Goal: Task Accomplishment & Management: Complete application form

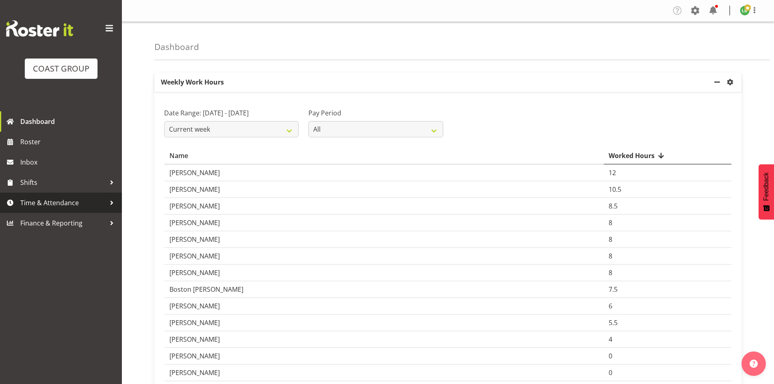
click at [29, 200] on span "Time & Attendance" at bounding box center [62, 203] width 85 height 12
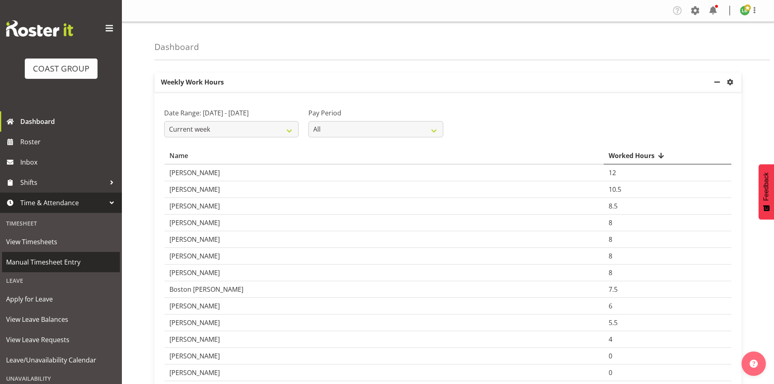
click at [55, 255] on link "Manual Timesheet Entry" at bounding box center [61, 262] width 118 height 20
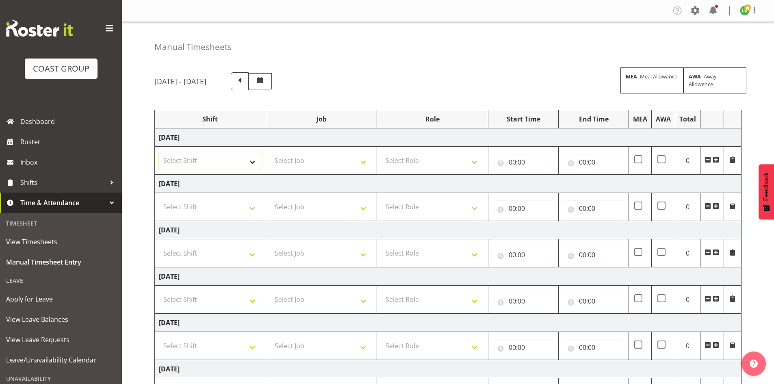
click at [260, 162] on select "Select Shift 25 Build NZPF @ Takina 7am 25 Service NZPF @ Takina [DATE] Break B…" at bounding box center [210, 160] width 103 height 16
click at [159, 152] on select "Select Shift 25 Build NZPF @ Takina 7am 25 Service NZPF @ Takina [DATE] Break B…" at bounding box center [210, 160] width 103 height 16
click at [251, 161] on select "25 Build NZPF @ Takina 7am 25 Service NZPF @ Takina [DATE] Break Beervana @ Sta…" at bounding box center [210, 160] width 103 height 16
select select "1464"
click at [251, 163] on select "25 Build NZPF @ Takina 7am 25 Service NZPF @ Takina [DATE] Break Beervana @ Sta…" at bounding box center [210, 160] width 103 height 16
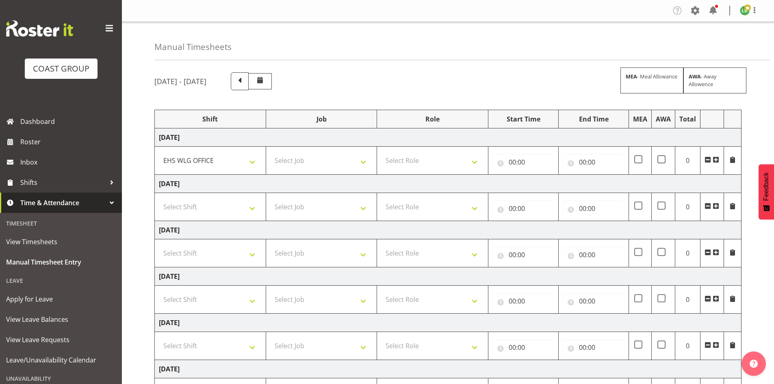
click at [713, 158] on span at bounding box center [715, 159] width 6 height 6
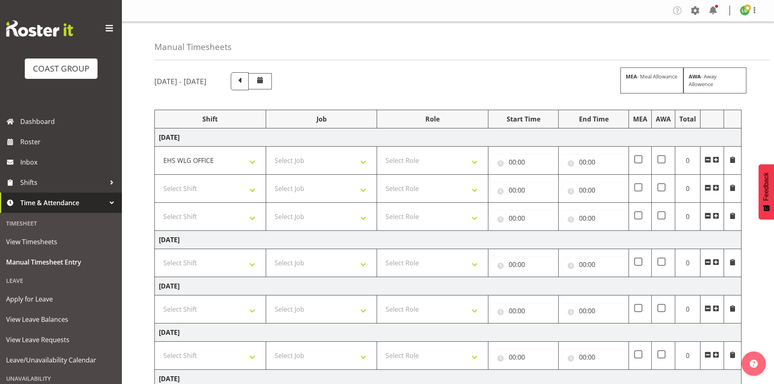
click at [713, 158] on span at bounding box center [715, 159] width 6 height 6
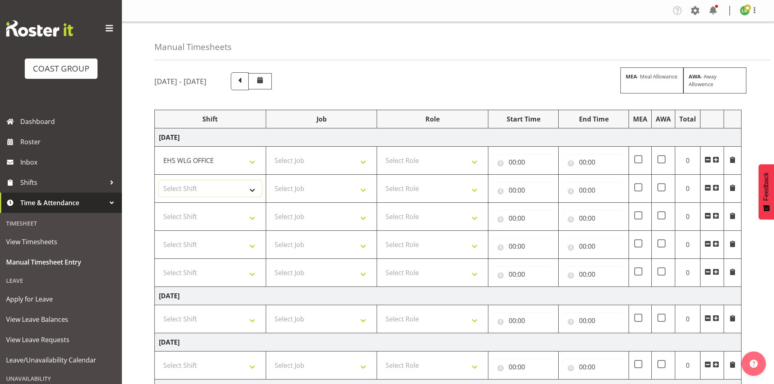
click at [252, 188] on select "Select Shift 25 Build NZPF @ Takina 7am 25 Service NZPF @ Takina [DATE] Break B…" at bounding box center [210, 188] width 103 height 16
click at [252, 187] on select "Select Shift 25 Build NZPF @ Takina 7am 25 Service NZPF @ Takina [DATE] Break B…" at bounding box center [210, 188] width 103 height 16
click at [253, 187] on select "Select Shift 25 Build NZPF @ Takina 7am 25 Service NZPF @ Takina [DATE] Break B…" at bounding box center [210, 188] width 103 height 16
select select "1464"
click at [253, 219] on select "Select Shift 25 Build NZPF @ Takina 7am 25 Service NZPF @ Takina [DATE] Break B…" at bounding box center [210, 216] width 103 height 16
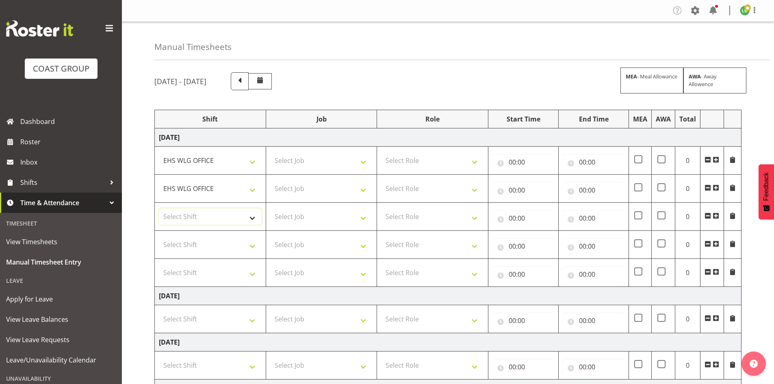
select select "1464"
click at [253, 219] on select "25 Build NZPF @ Takina 7am 25 Service NZPF @ Takina [DATE] Break Beervana @ Sta…" at bounding box center [210, 216] width 103 height 16
click at [370, 150] on td "Select Job 1 Carlton Events 1 [PERSON_NAME][GEOGRAPHIC_DATA] 1 [PERSON_NAME][GE…" at bounding box center [321, 161] width 111 height 28
click at [361, 161] on select "Select Job 1 Carlton Events 1 [PERSON_NAME][GEOGRAPHIC_DATA] 1 [PERSON_NAME][GE…" at bounding box center [321, 160] width 103 height 16
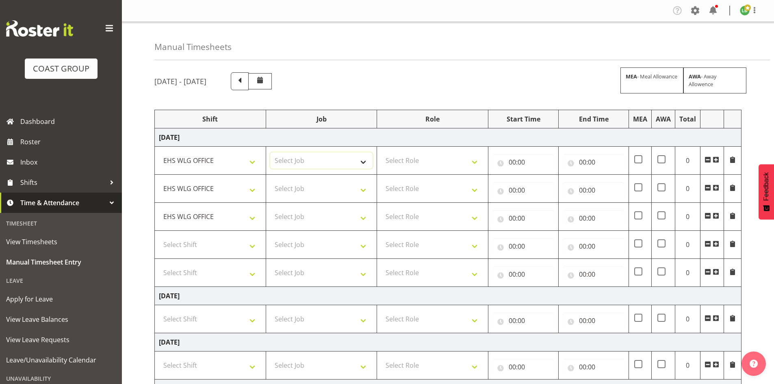
select select "9890"
click at [270, 152] on select "Select Job 1 Carlton Events 1 [PERSON_NAME][GEOGRAPHIC_DATA] 1 [PERSON_NAME][GE…" at bounding box center [321, 160] width 103 height 16
click at [361, 188] on select "Select Job 1 Carlton Events 1 [PERSON_NAME][GEOGRAPHIC_DATA] 1 [PERSON_NAME][GE…" at bounding box center [321, 188] width 103 height 16
select select "9341"
click at [270, 180] on select "Select Job 1 Carlton Events 1 [PERSON_NAME][GEOGRAPHIC_DATA] 1 [PERSON_NAME][GE…" at bounding box center [321, 188] width 103 height 16
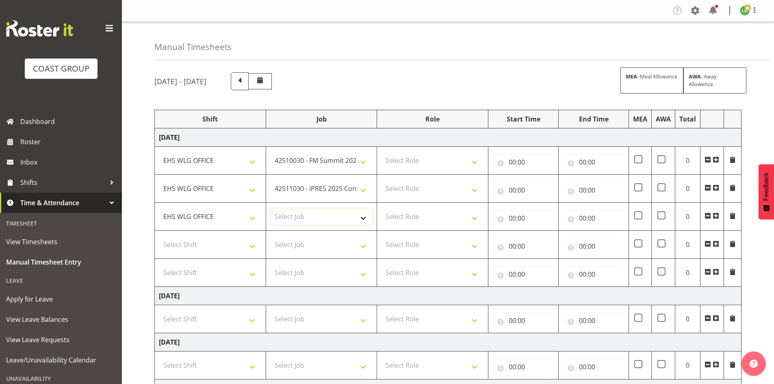
click at [364, 217] on select "Select Job 1 Carlton Events 1 [PERSON_NAME][GEOGRAPHIC_DATA] 1 [PERSON_NAME][GE…" at bounding box center [321, 216] width 103 height 16
select select "9341"
click at [270, 208] on select "Select Job 1 Carlton Events 1 [PERSON_NAME][GEOGRAPHIC_DATA] 1 [PERSON_NAME][GE…" at bounding box center [321, 216] width 103 height 16
click at [365, 246] on select "Select Job 1 Carlton Events 1 [PERSON_NAME][GEOGRAPHIC_DATA] 1 [PERSON_NAME][GE…" at bounding box center [321, 244] width 103 height 16
select select "8677"
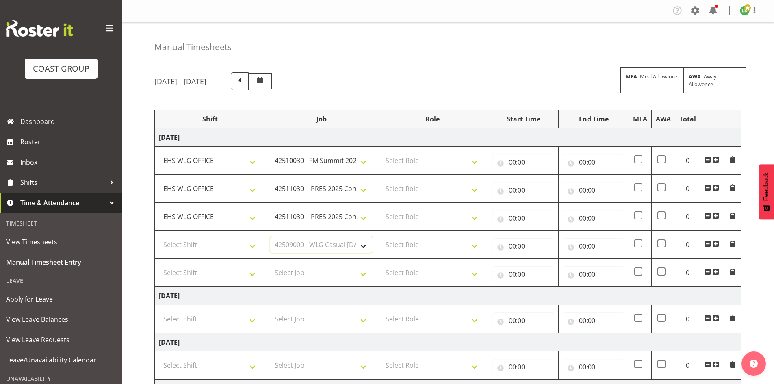
click at [270, 236] on select "Select Job 1 Carlton Events 1 [PERSON_NAME][GEOGRAPHIC_DATA] 1 [PERSON_NAME][GE…" at bounding box center [321, 244] width 103 height 16
click at [363, 271] on select "Select Job 1 Carlton Events 1 [PERSON_NAME][GEOGRAPHIC_DATA] 1 [PERSON_NAME][GE…" at bounding box center [321, 272] width 103 height 16
select select "10617"
click at [270, 264] on select "Select Job 1 Carlton Events 1 [PERSON_NAME][GEOGRAPHIC_DATA] 1 [PERSON_NAME][GE…" at bounding box center [321, 272] width 103 height 16
click at [245, 271] on select "Select Shift 25 Build NZPF @ Takina 7am 25 Service NZPF @ Takina [DATE] Break B…" at bounding box center [210, 272] width 103 height 16
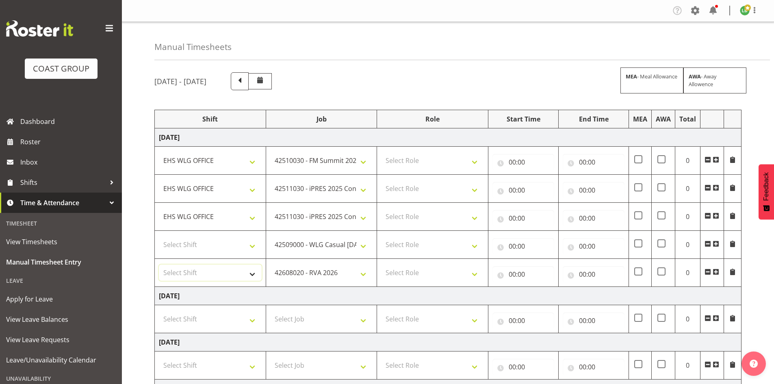
select select "1464"
click at [258, 267] on select "25 Build NZPF @ Takina 7am 25 Service NZPF @ Takina [DATE] Break Beervana @ Sta…" at bounding box center [210, 272] width 103 height 16
click at [254, 247] on select "Select Shift 25 Build NZPF @ Takina 7am 25 Service NZPF @ Takina [DATE] Break B…" at bounding box center [210, 244] width 103 height 16
select select "1464"
click at [254, 247] on select "Select Shift 25 Build NZPF @ Takina 7am 25 Service NZPF @ Takina [DATE] Break B…" at bounding box center [210, 244] width 103 height 16
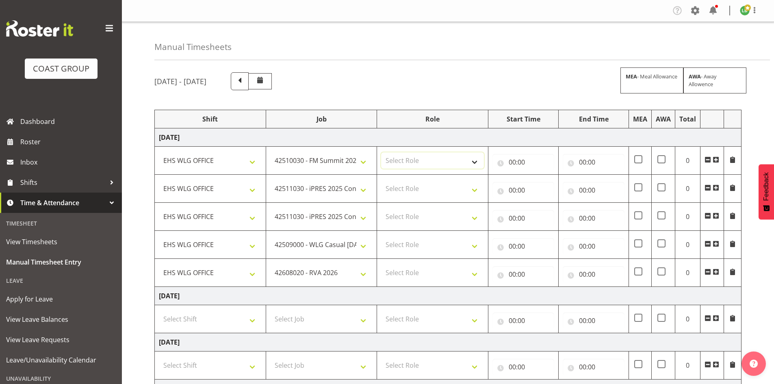
click at [476, 157] on select "Select Role EHS WLG OPS ACCOUNT MANAGER" at bounding box center [432, 160] width 103 height 16
click at [381, 152] on select "Select Role EHS WLG OPS ACCOUNT MANAGER" at bounding box center [432, 160] width 103 height 16
click at [461, 185] on select "Select Role EHS WLG OPS ACCOUNT MANAGER" at bounding box center [432, 188] width 103 height 16
click at [472, 160] on select "EHS WLG OPS ACCOUNT MANAGER" at bounding box center [432, 160] width 103 height 16
select select "197"
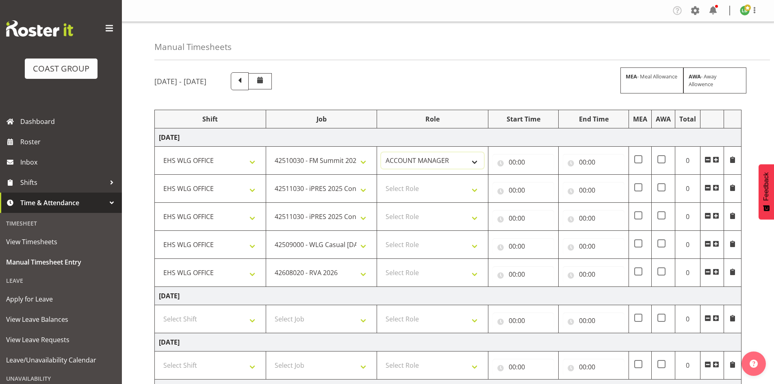
click at [381, 152] on select "EHS WLG OPS ACCOUNT MANAGER" at bounding box center [432, 160] width 103 height 16
click at [474, 189] on select "Select Role EHS WLG OPS ACCOUNT MANAGER" at bounding box center [432, 188] width 103 height 16
select select "197"
click at [381, 180] on select "Select Role EHS WLG OPS ACCOUNT MANAGER" at bounding box center [432, 188] width 103 height 16
click at [477, 215] on select "Select Role EHS WLG OPS ACCOUNT MANAGER" at bounding box center [432, 216] width 103 height 16
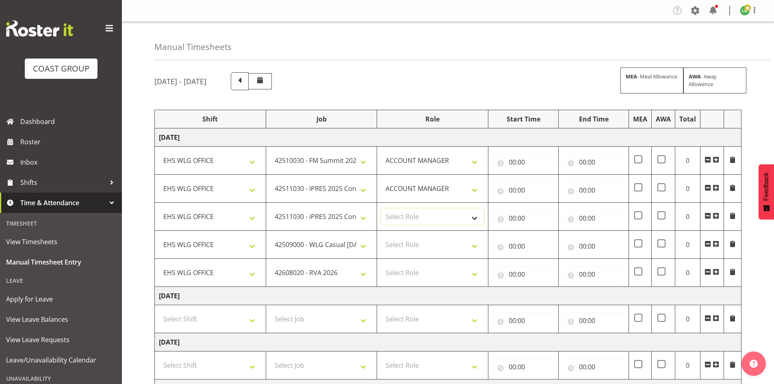
select select "197"
click at [381, 208] on select "Select Role EHS WLG OPS ACCOUNT MANAGER" at bounding box center [432, 216] width 103 height 16
click at [474, 242] on select "Select Role EHS WLG OPS ACCOUNT MANAGER" at bounding box center [432, 244] width 103 height 16
select select "197"
click at [381, 236] on select "Select Role EHS WLG OPS ACCOUNT MANAGER" at bounding box center [432, 244] width 103 height 16
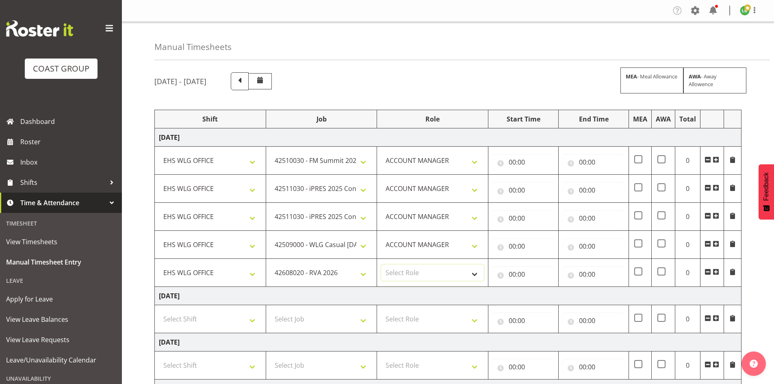
drag, startPoint x: 473, startPoint y: 273, endPoint x: 466, endPoint y: 280, distance: 10.6
click at [474, 273] on select "Select Role EHS WLG OPS ACCOUNT MANAGER" at bounding box center [432, 272] width 103 height 16
select select "197"
click at [381, 264] on select "Select Role EHS WLG OPS ACCOUNT MANAGER" at bounding box center [432, 272] width 103 height 16
click at [511, 157] on input "00:00" at bounding box center [523, 162] width 62 height 16
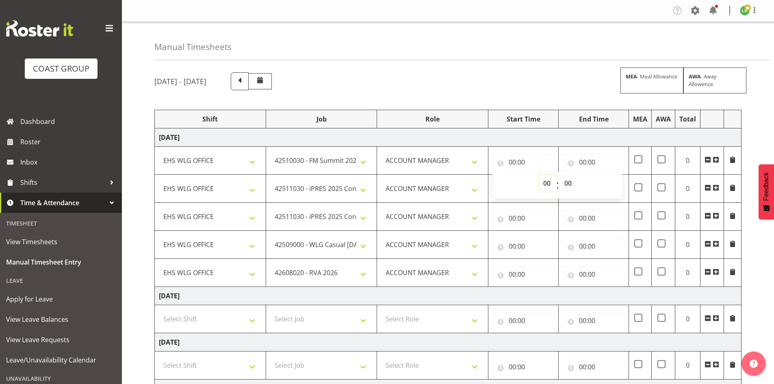
click at [542, 182] on select "00 01 02 03 04 05 06 07 08 09 10 11 12 13 14 15 16 17 18 19 20 21 22 23" at bounding box center [548, 183] width 18 height 16
select select "7"
click at [539, 175] on select "00 01 02 03 04 05 06 07 08 09 10 11 12 13 14 15 16 17 18 19 20 21 22 23" at bounding box center [548, 183] width 18 height 16
type input "07:00"
click at [565, 184] on select "00 01 02 03 04 05 06 07 08 09 10 11 12 13 14 15 16 17 18 19 20 21 22 23 24 25 2…" at bounding box center [569, 183] width 18 height 16
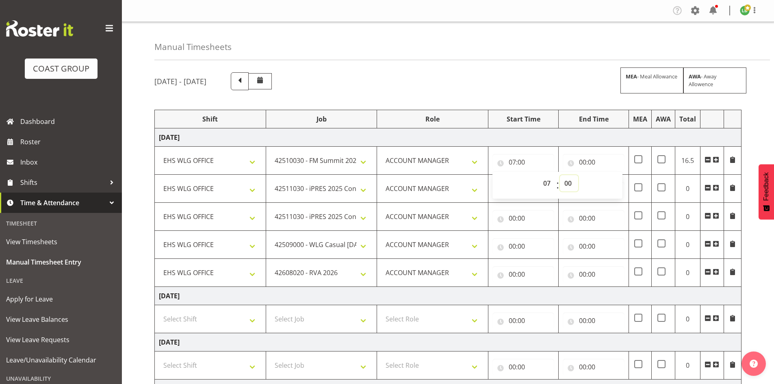
select select "30"
click at [560, 175] on select "00 01 02 03 04 05 06 07 08 09 10 11 12 13 14 15 16 17 18 19 20 21 22 23 24 25 2…" at bounding box center [569, 183] width 18 height 16
type input "07:30"
click at [583, 161] on input "00:00" at bounding box center [594, 162] width 62 height 16
click at [615, 181] on select "00 01 02 03 04 05 06 07 08 09 10 11 12 13 14 15 16 17 18 19 20 21 22 23" at bounding box center [618, 183] width 18 height 16
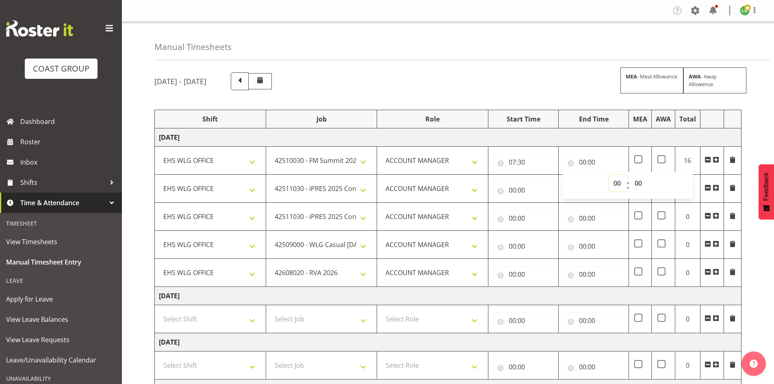
select select "10"
click at [609, 175] on select "00 01 02 03 04 05 06 07 08 09 10 11 12 13 14 15 16 17 18 19 20 21 22 23" at bounding box center [618, 183] width 18 height 16
type input "10:00"
click at [513, 187] on input "00:00" at bounding box center [523, 190] width 62 height 16
click at [543, 206] on select "00 01 02 03 04 05 06 07 08 09 10 11 12 13 14 15 16 17 18 19 20 21 22 23" at bounding box center [548, 211] width 18 height 16
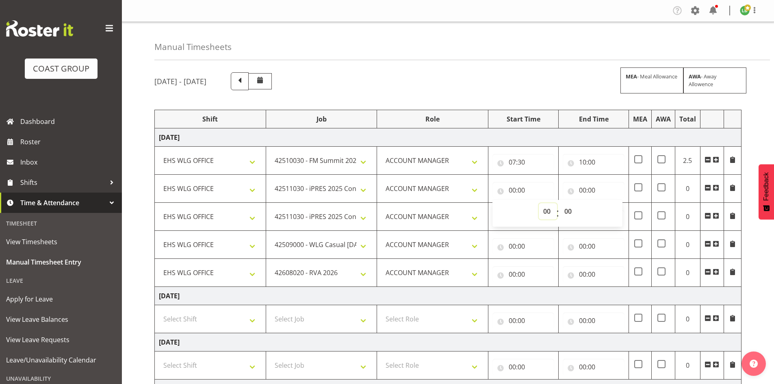
select select "10"
click at [539, 203] on select "00 01 02 03 04 05 06 07 08 09 10 11 12 13 14 15 16 17 18 19 20 21 22 23" at bounding box center [548, 211] width 18 height 16
type input "10:00"
click at [584, 186] on input "00:00" at bounding box center [594, 190] width 62 height 16
click at [616, 206] on select "00 01 02 03 04 05 06 07 08 09 10 11 12 13 14 15 16 17 18 19 20 21 22 23" at bounding box center [618, 211] width 18 height 16
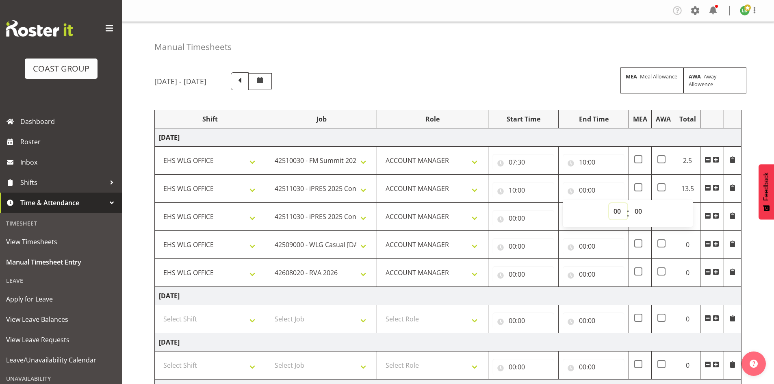
select select "11"
click at [609, 203] on select "00 01 02 03 04 05 06 07 08 09 10 11 12 13 14 15 16 17 18 19 20 21 22 23" at bounding box center [618, 211] width 18 height 16
type input "11:00"
click at [514, 218] on input "00:00" at bounding box center [523, 218] width 62 height 16
click at [545, 236] on select "00 01 02 03 04 05 06 07 08 09 10 11 12 13 14 15 16 17 18 19 20 21 22 23" at bounding box center [548, 239] width 18 height 16
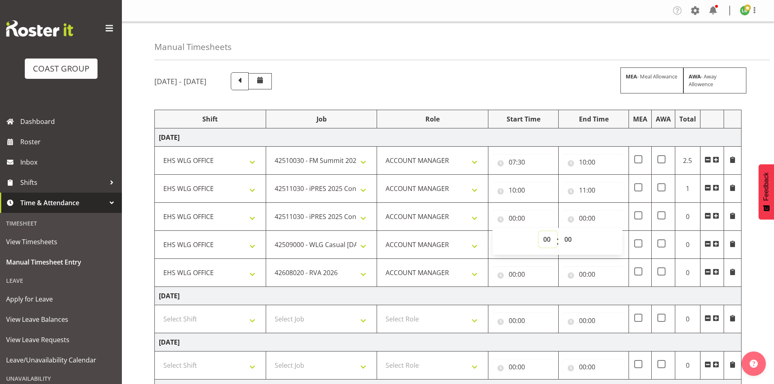
select select "11"
click at [539, 231] on select "00 01 02 03 04 05 06 07 08 09 10 11 12 13 14 15 16 17 18 19 20 21 22 23" at bounding box center [548, 239] width 18 height 16
type input "11:00"
click at [584, 217] on input "00:00" at bounding box center [594, 218] width 62 height 16
click at [619, 240] on select "00 01 02 03 04 05 06 07 08 09 10 11 12 13 14 15 16 17 18 19 20 21 22 23" at bounding box center [618, 239] width 18 height 16
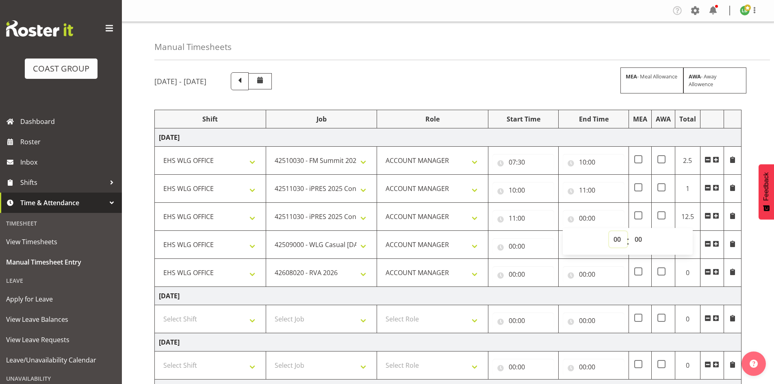
select select "12"
click at [609, 231] on select "00 01 02 03 04 05 06 07 08 09 10 11 12 13 14 15 16 17 18 19 20 21 22 23" at bounding box center [618, 239] width 18 height 16
type input "12:00"
click at [510, 245] on input "00:00" at bounding box center [523, 246] width 62 height 16
drag, startPoint x: 548, startPoint y: 265, endPoint x: 546, endPoint y: 260, distance: 5.9
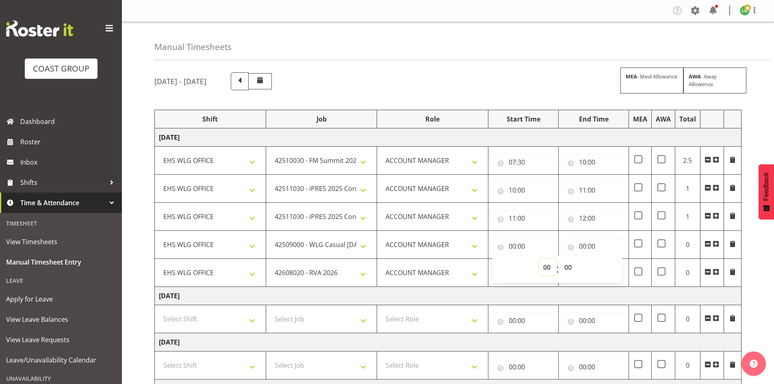
click at [547, 265] on select "00 01 02 03 04 05 06 07 08 09 10 11 12 13 14 15 16 17 18 19 20 21 22 23" at bounding box center [548, 267] width 18 height 16
select select "12"
click at [539, 259] on select "00 01 02 03 04 05 06 07 08 09 10 11 12 13 14 15 16 17 18 19 20 21 22 23" at bounding box center [548, 267] width 18 height 16
type input "12:00"
click at [582, 245] on input "00:00" at bounding box center [594, 246] width 62 height 16
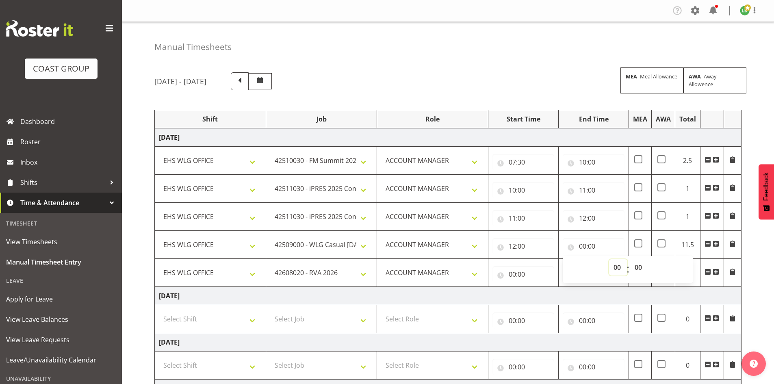
drag, startPoint x: 617, startPoint y: 266, endPoint x: 616, endPoint y: 260, distance: 6.3
click at [617, 266] on select "00 01 02 03 04 05 06 07 08 09 10 11 12 13 14 15 16 17 18 19 20 21 22 23" at bounding box center [618, 267] width 18 height 16
select select "13"
click at [609, 259] on select "00 01 02 03 04 05 06 07 08 09 10 11 12 13 14 15 16 17 18 19 20 21 22 23" at bounding box center [618, 267] width 18 height 16
type input "13:00"
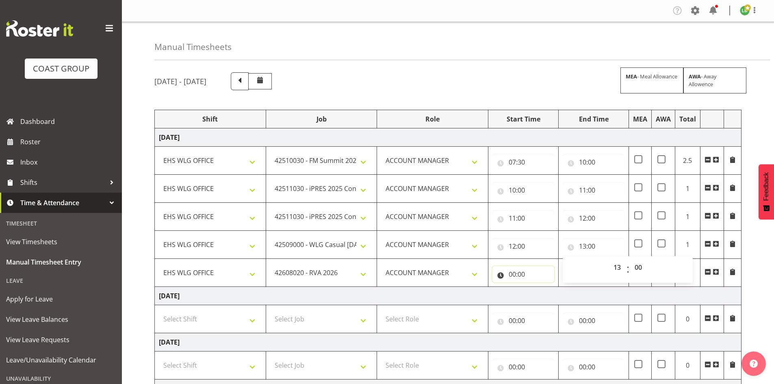
click at [513, 271] on input "00:00" at bounding box center [523, 274] width 62 height 16
click at [548, 293] on select "00 01 02 03 04 05 06 07 08 09 10 11 12 13 14 15 16 17 18 19 20 21 22 23" at bounding box center [548, 295] width 18 height 16
select select "13"
click at [539, 287] on select "00 01 02 03 04 05 06 07 08 09 10 11 12 13 14 15 16 17 18 19 20 21 22 23" at bounding box center [548, 295] width 18 height 16
type input "13:00"
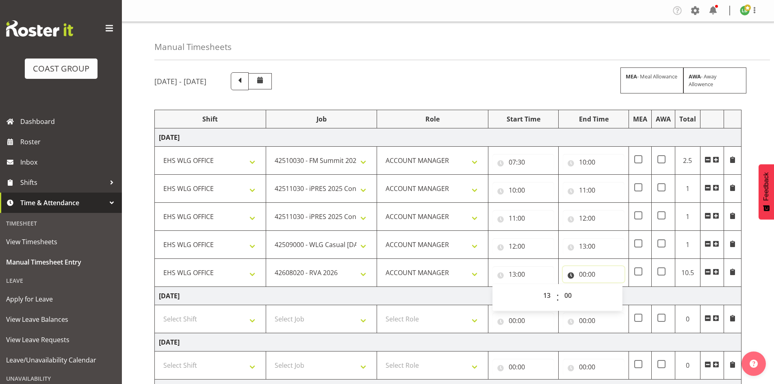
click at [583, 276] on input "00:00" at bounding box center [594, 274] width 62 height 16
click at [618, 294] on select "00 01 02 03 04 05 06 07 08 09 10 11 12 13 14 15 16 17 18 19 20 21 22 23" at bounding box center [618, 295] width 18 height 16
select select "15"
click at [609, 287] on select "00 01 02 03 04 05 06 07 08 09 10 11 12 13 14 15 16 17 18 19 20 21 22 23" at bounding box center [618, 295] width 18 height 16
type input "15:00"
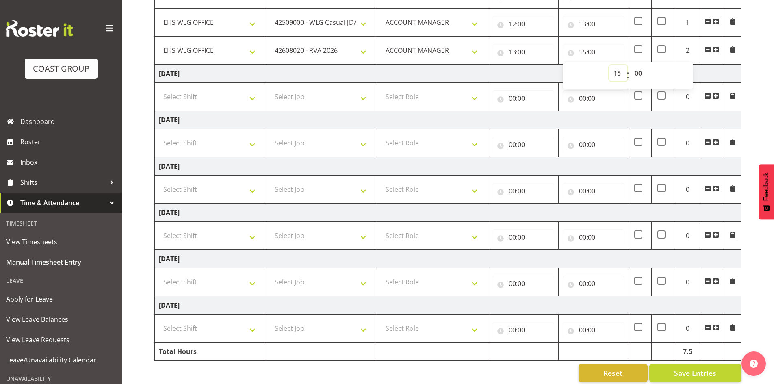
scroll to position [232, 0]
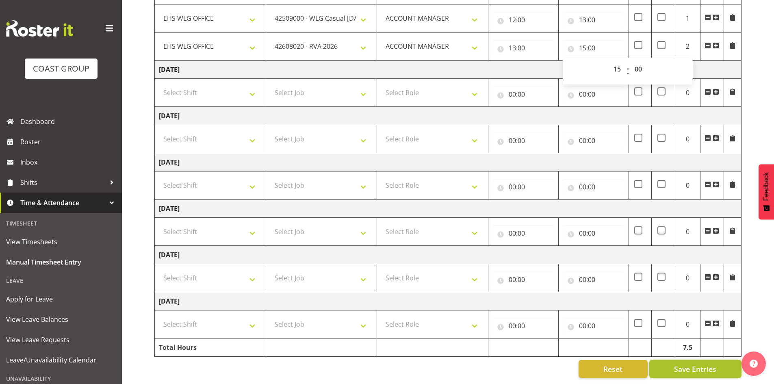
click at [690, 364] on span "Save Entries" at bounding box center [695, 369] width 42 height 11
